Goal: Browse casually: Explore the website without a specific task or goal

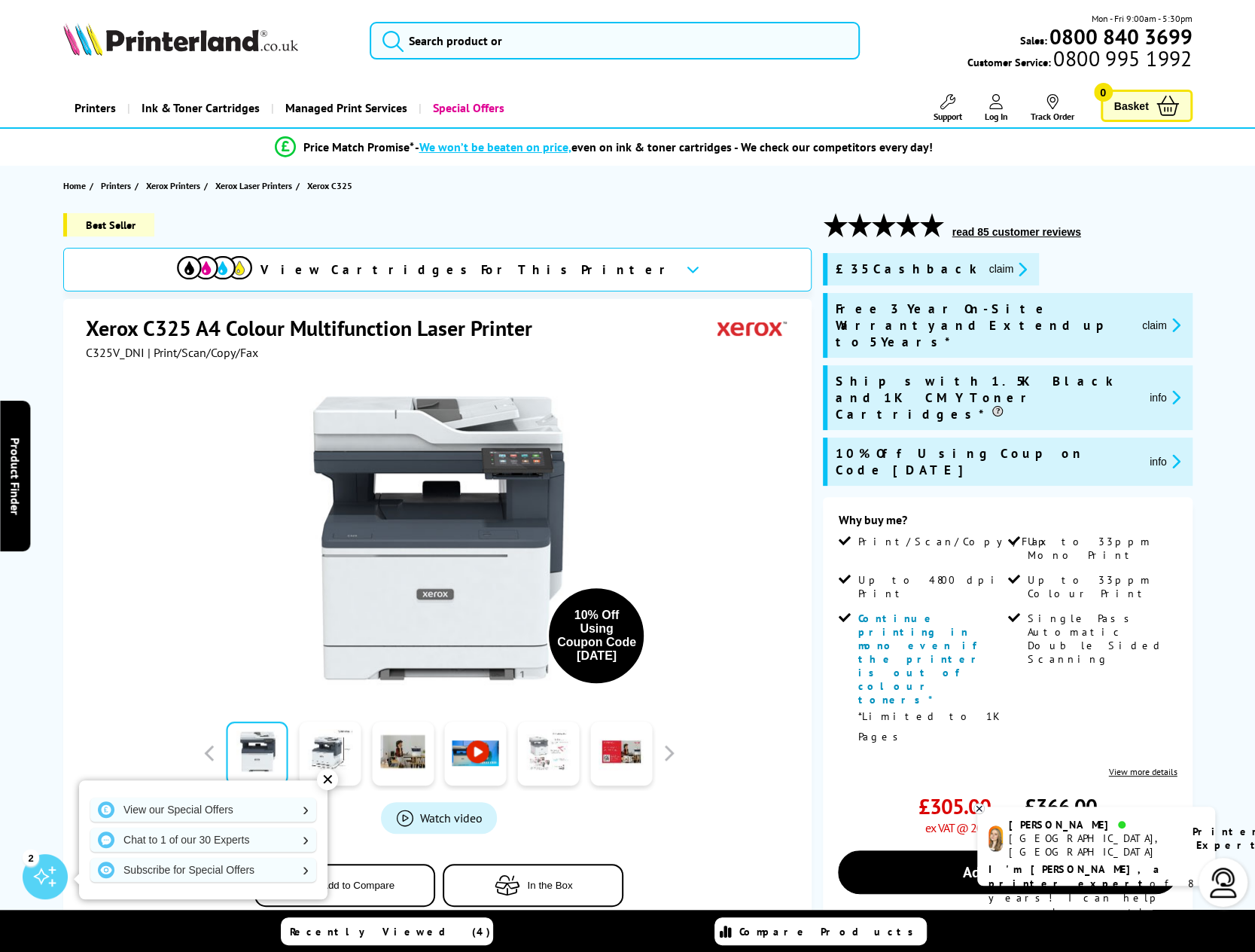
click at [562, 769] on link at bounding box center [548, 753] width 61 height 64
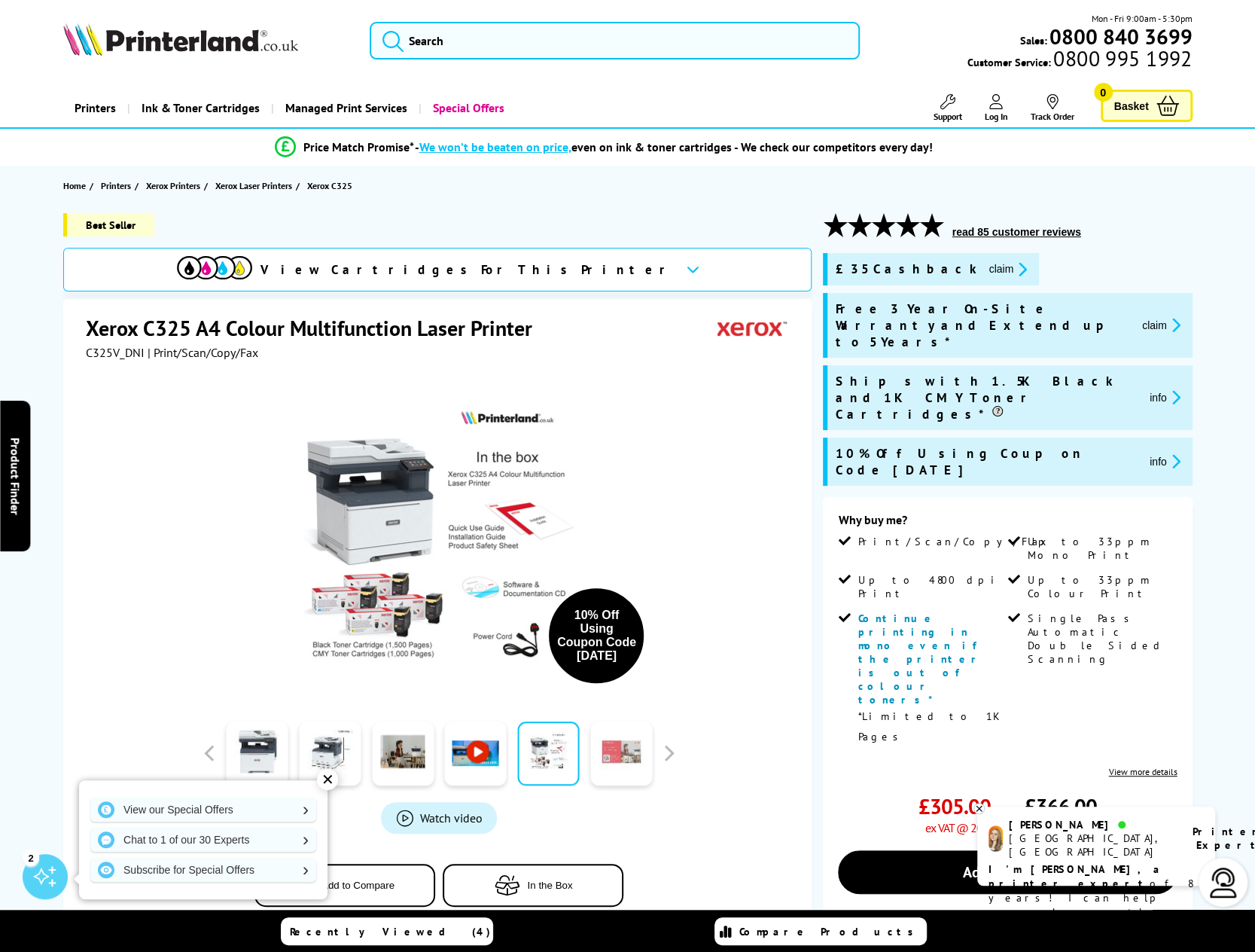
click at [641, 771] on link at bounding box center [621, 753] width 61 height 64
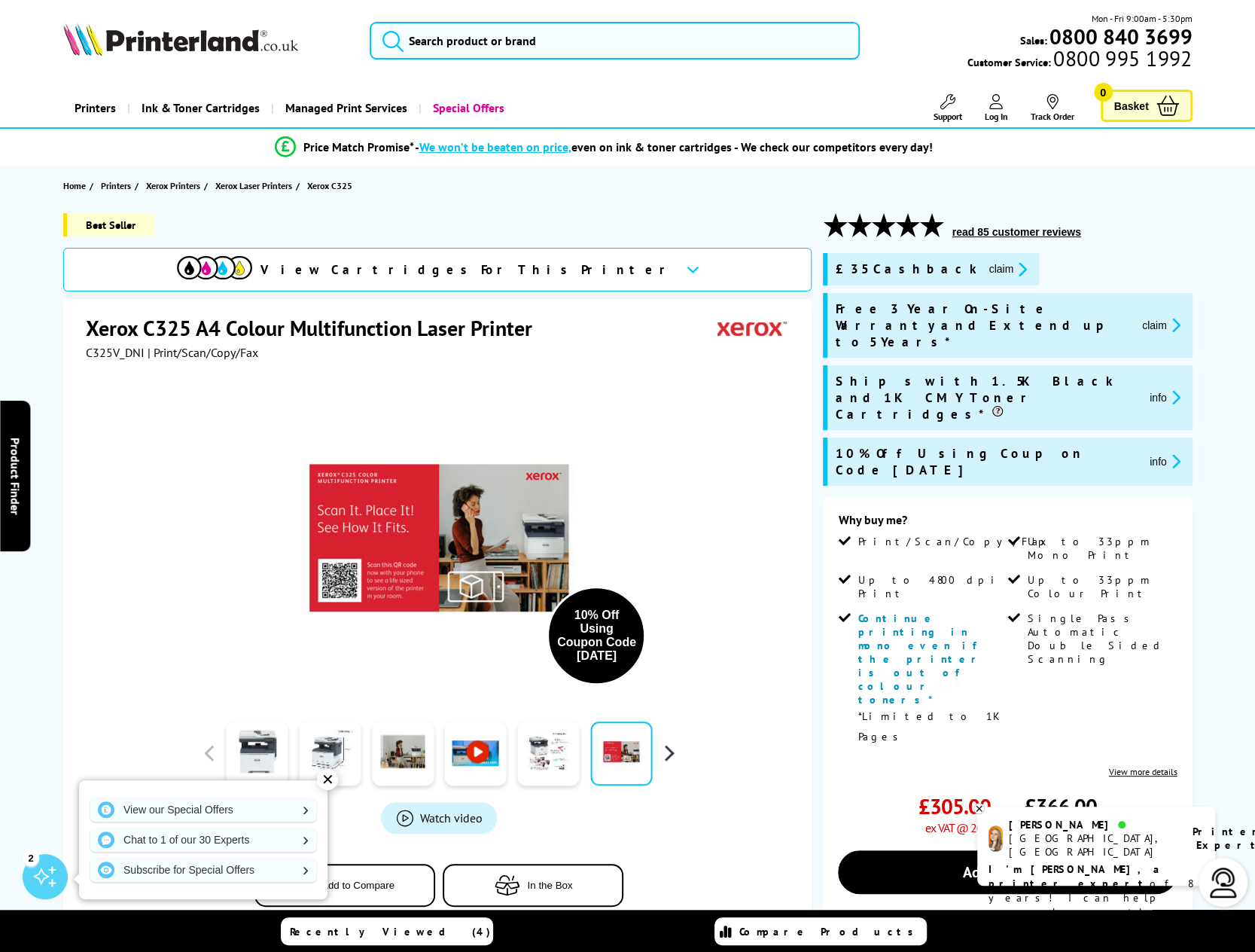
click at [664, 749] on button "button" at bounding box center [668, 753] width 23 height 23
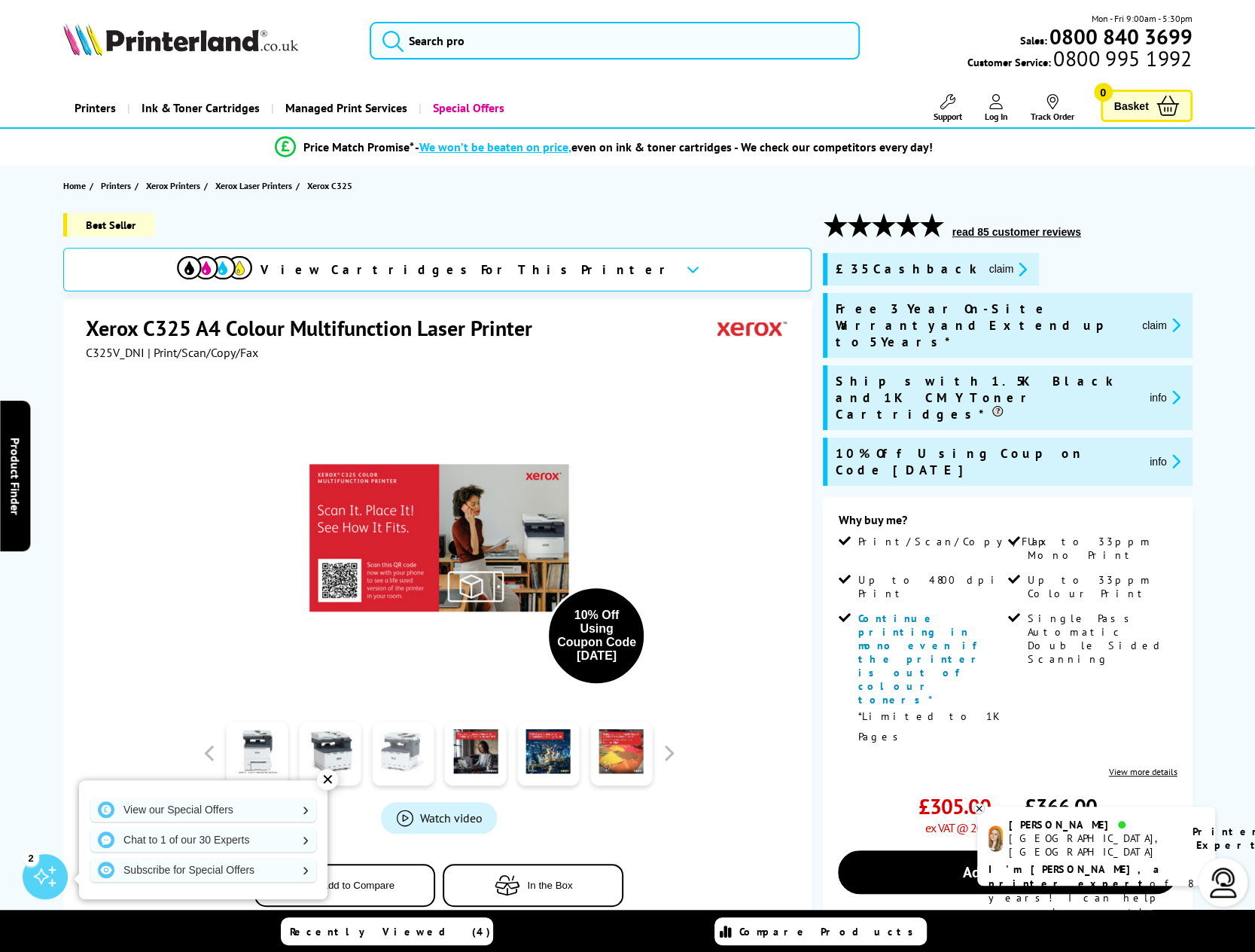
click at [386, 754] on link at bounding box center [403, 753] width 61 height 64
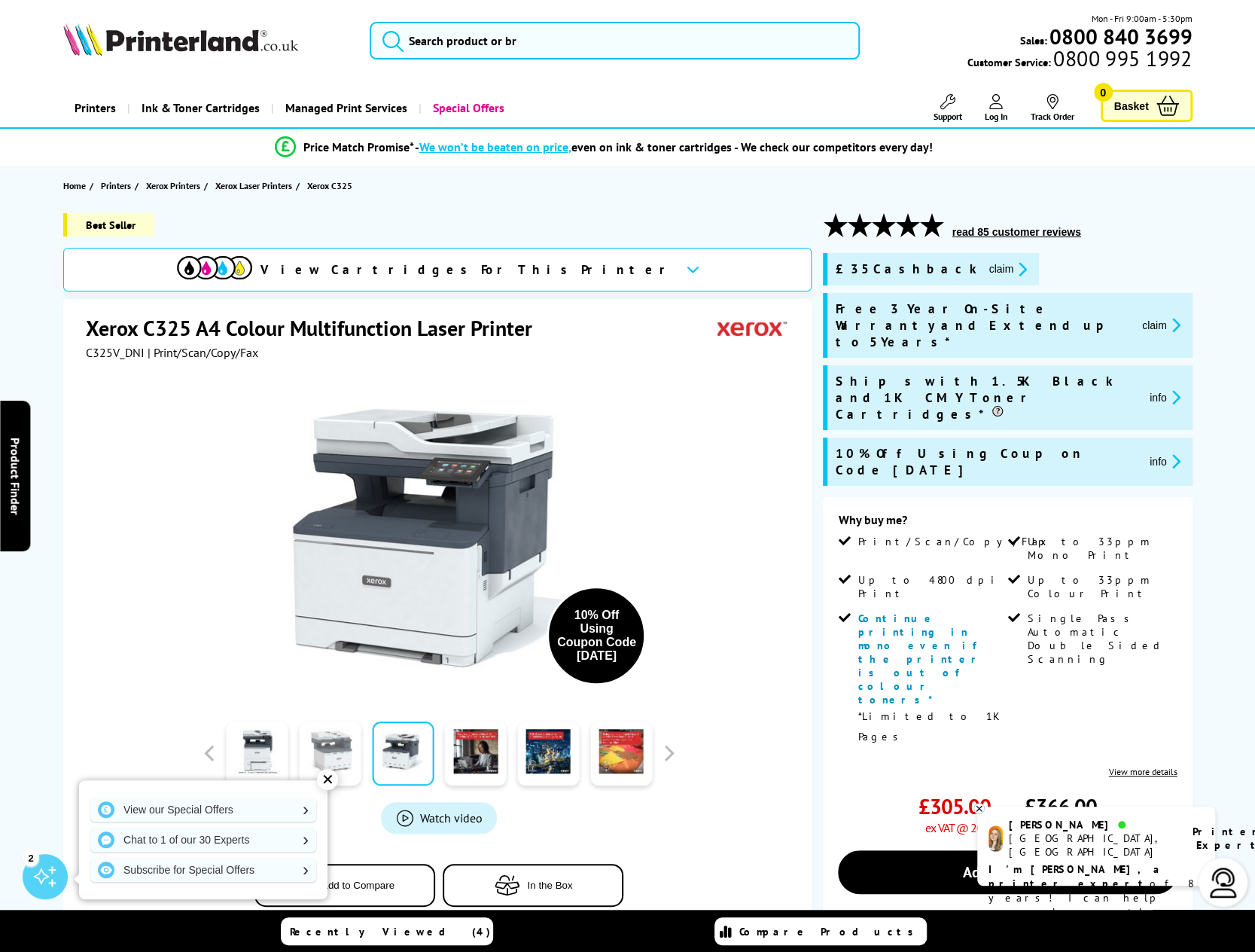
click at [314, 754] on link at bounding box center [330, 753] width 61 height 64
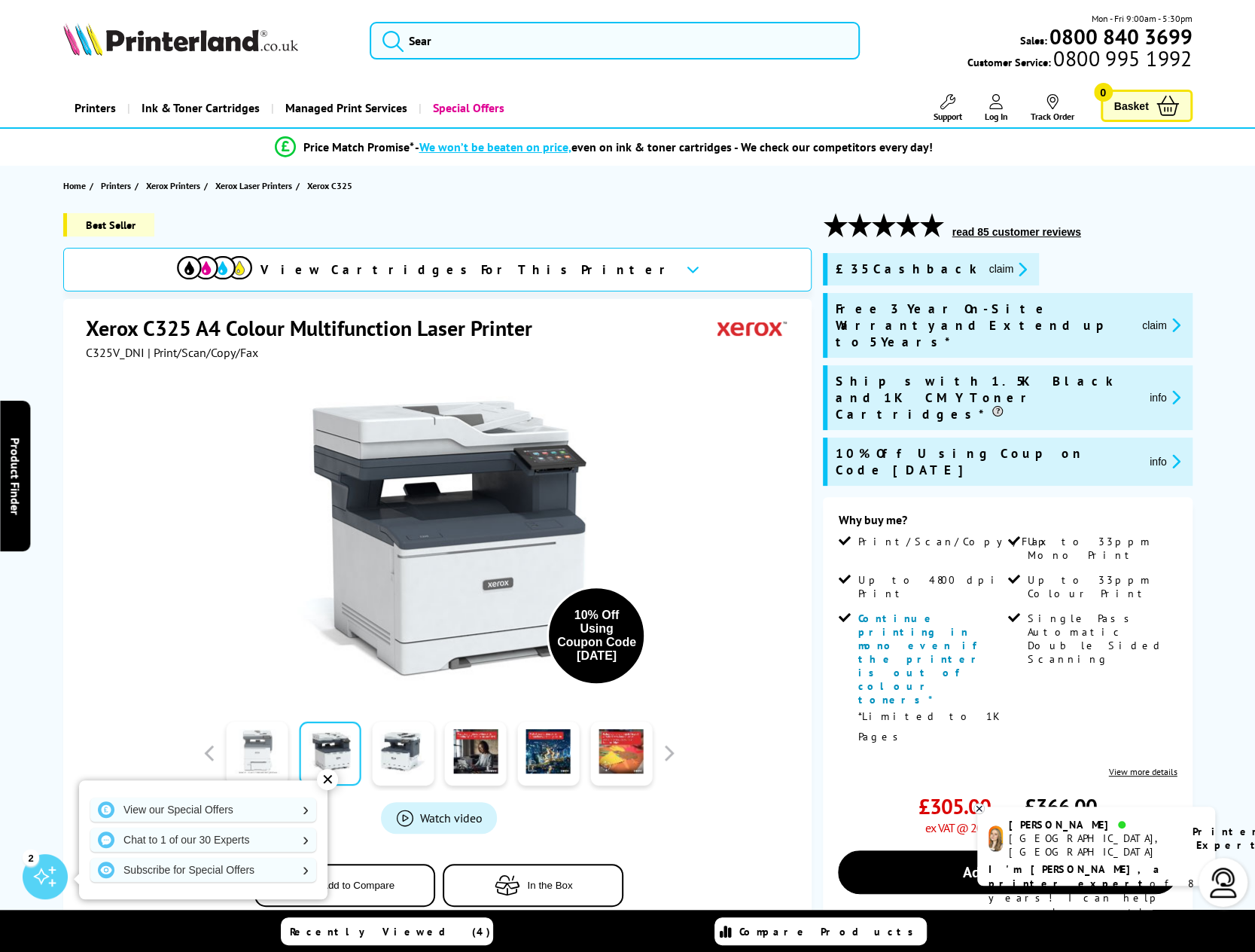
click at [267, 749] on link at bounding box center [257, 753] width 61 height 64
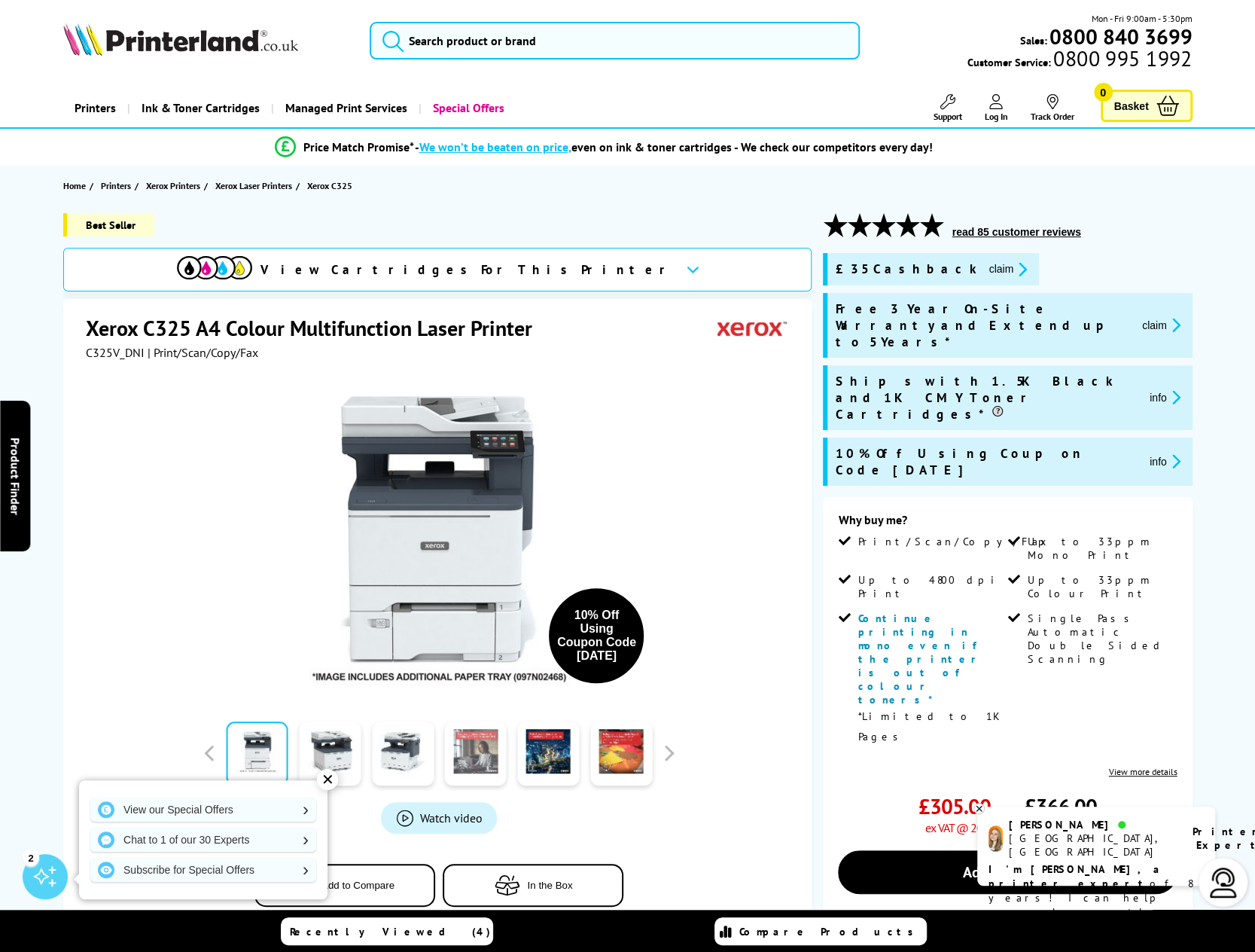
click at [468, 760] on link at bounding box center [476, 753] width 61 height 64
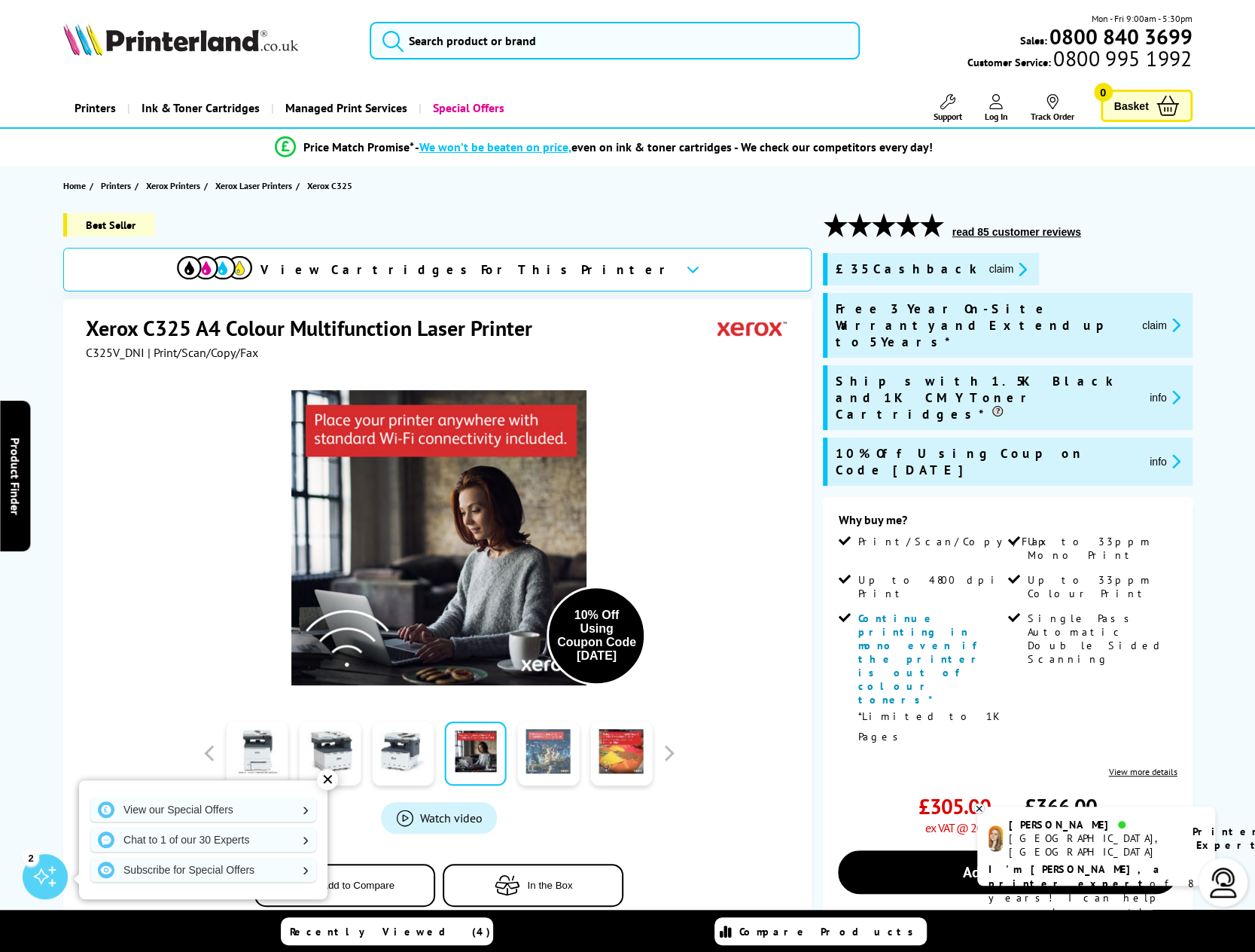
click at [542, 761] on link at bounding box center [548, 753] width 61 height 64
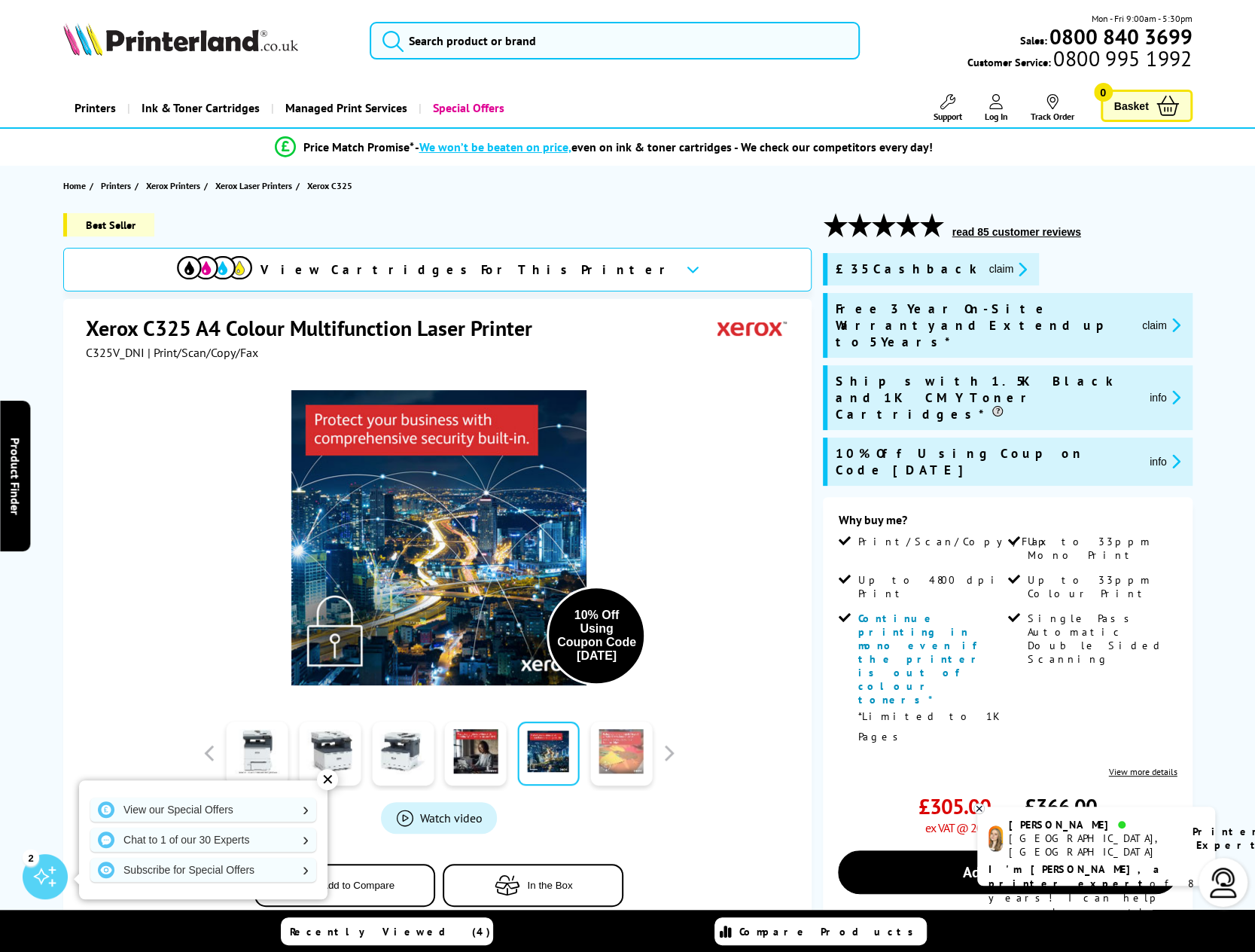
click at [605, 767] on link at bounding box center [621, 753] width 61 height 64
